Goal: Task Accomplishment & Management: Complete application form

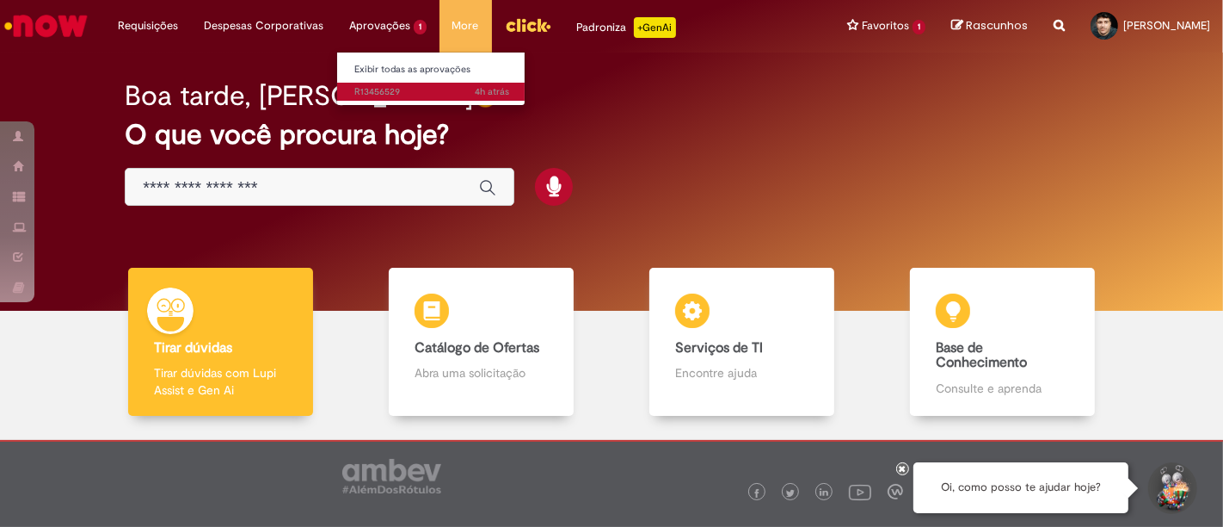
click at [375, 87] on span "4h atrás 4 horas atrás R13456529" at bounding box center [431, 92] width 155 height 14
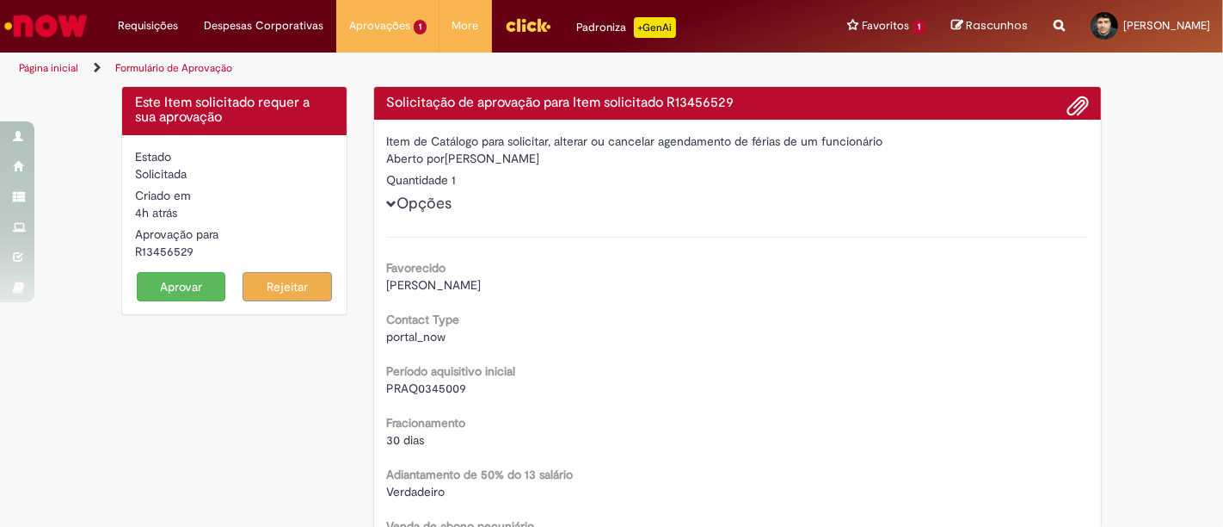
click at [387, 199] on span "Opções" at bounding box center [392, 204] width 10 height 10
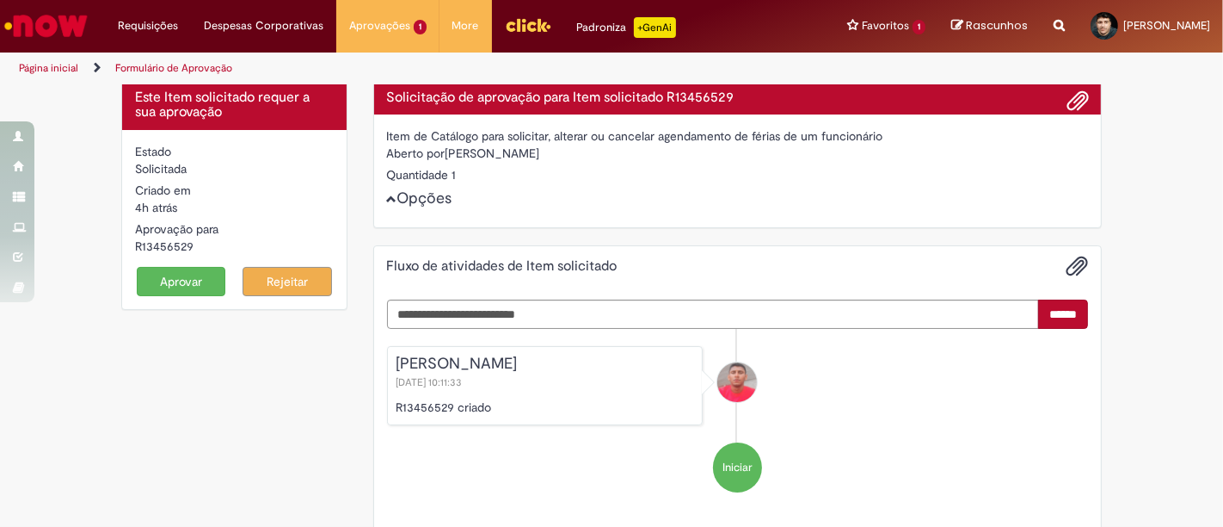
scroll to position [33, 0]
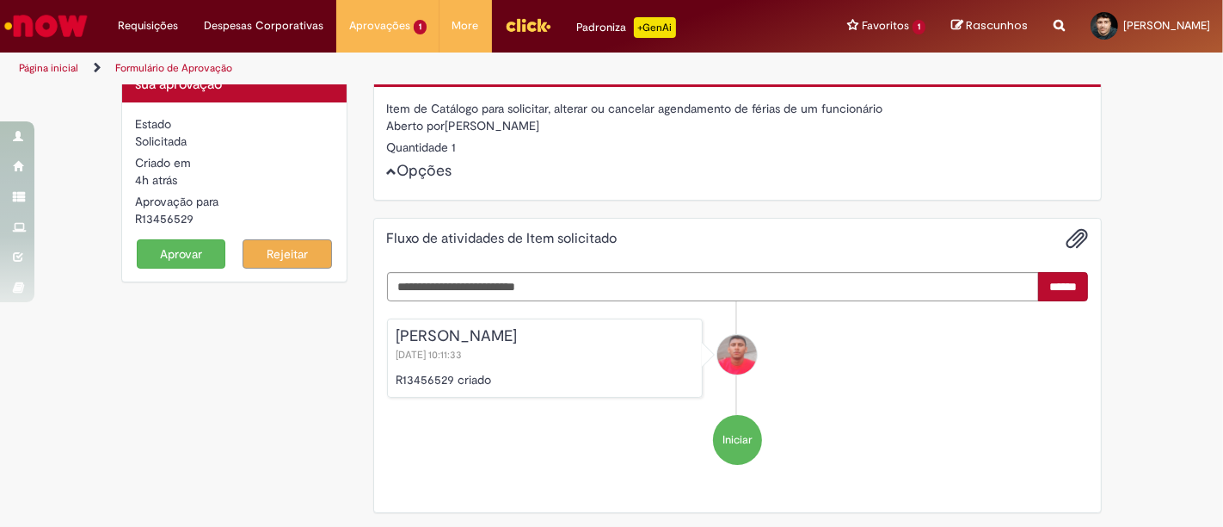
click at [0, 0] on button "Opções" at bounding box center [0, 0] width 0 height 0
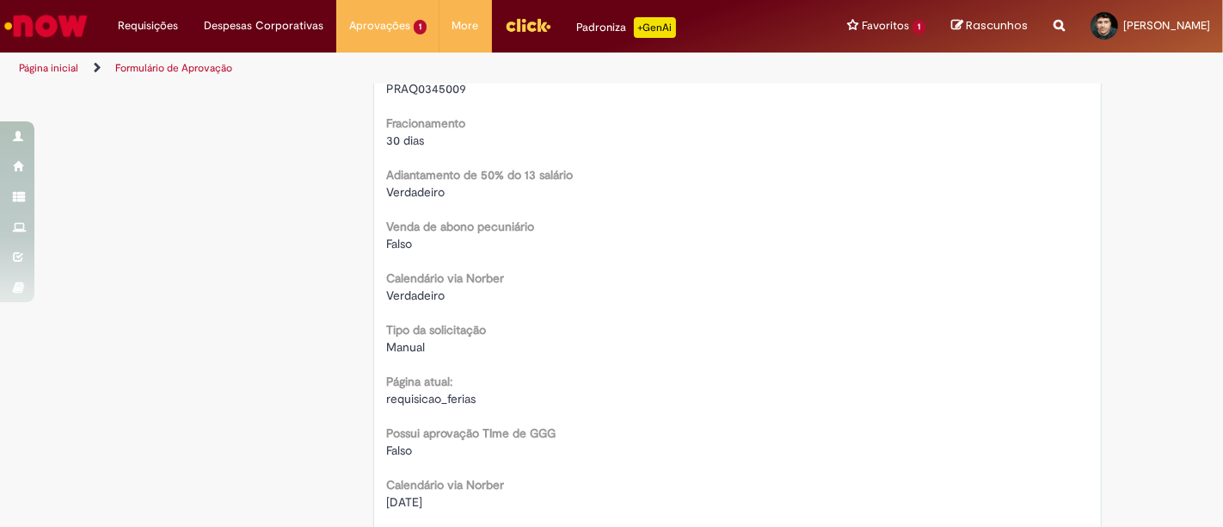
scroll to position [0, 0]
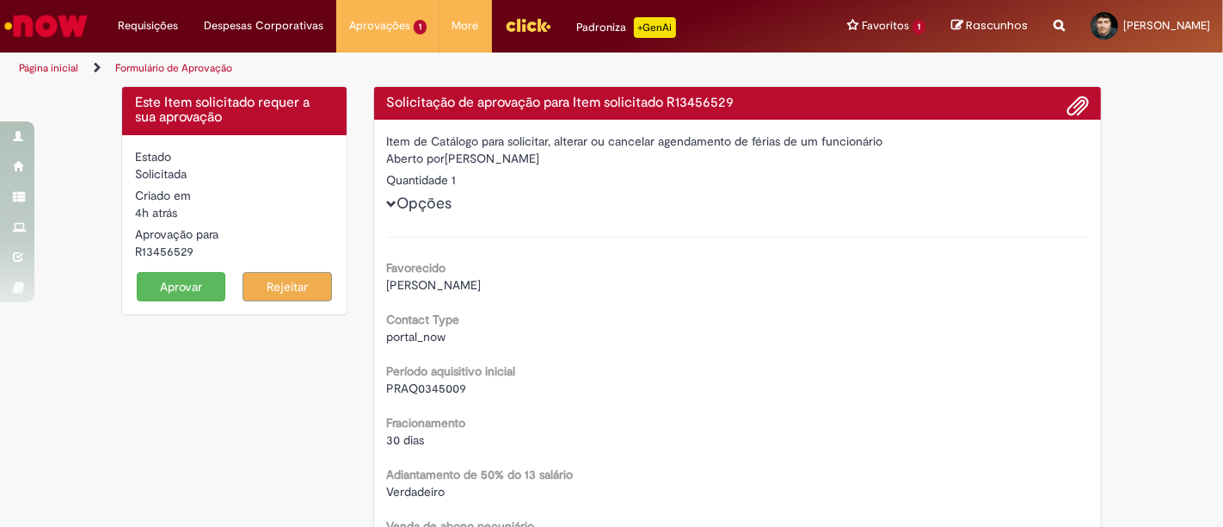
click at [169, 274] on button "Aprovar" at bounding box center [181, 286] width 89 height 29
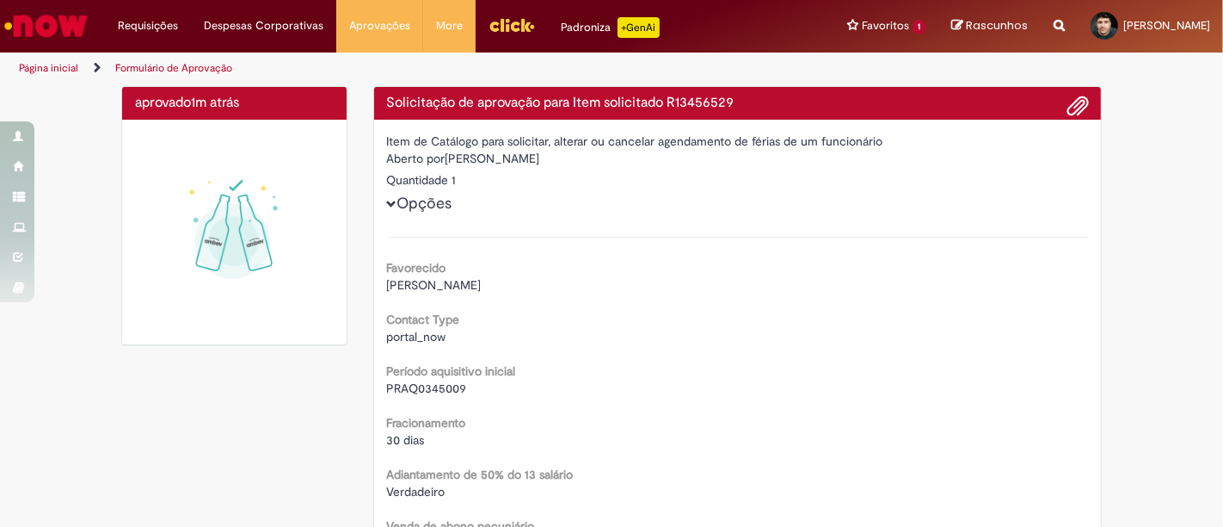
click at [65, 35] on img "Ir para a Homepage" at bounding box center [46, 26] width 89 height 34
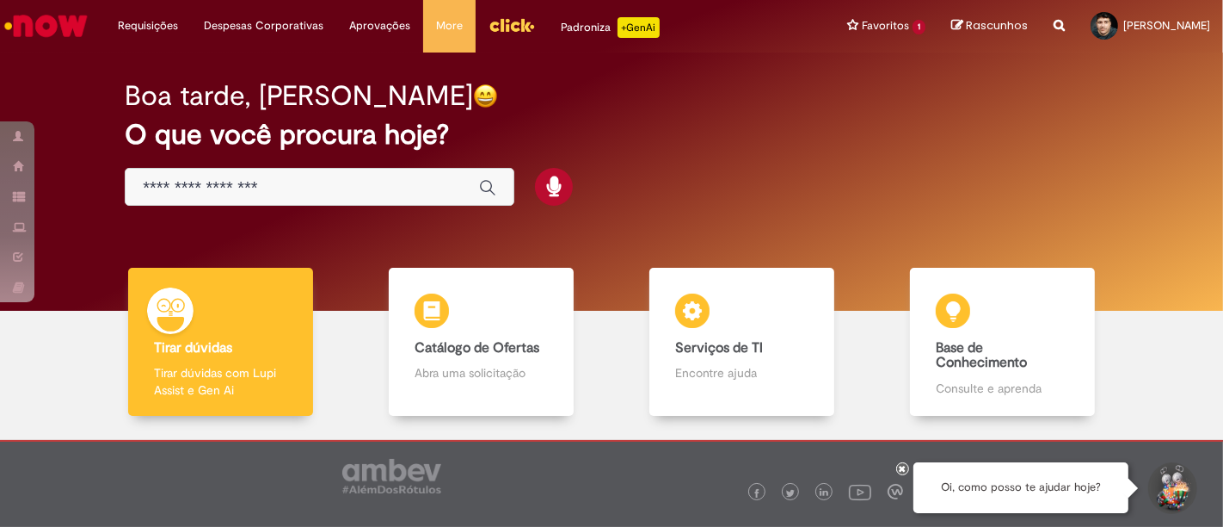
click at [213, 174] on div "Global" at bounding box center [320, 187] width 390 height 39
click at [224, 185] on input "Basta digitar aqui" at bounding box center [302, 188] width 319 height 20
click at [761, 151] on div "Boa tarde, Ismael O que você procura hoje?" at bounding box center [612, 144] width 1034 height 146
